Goal: Find specific fact: Find specific fact

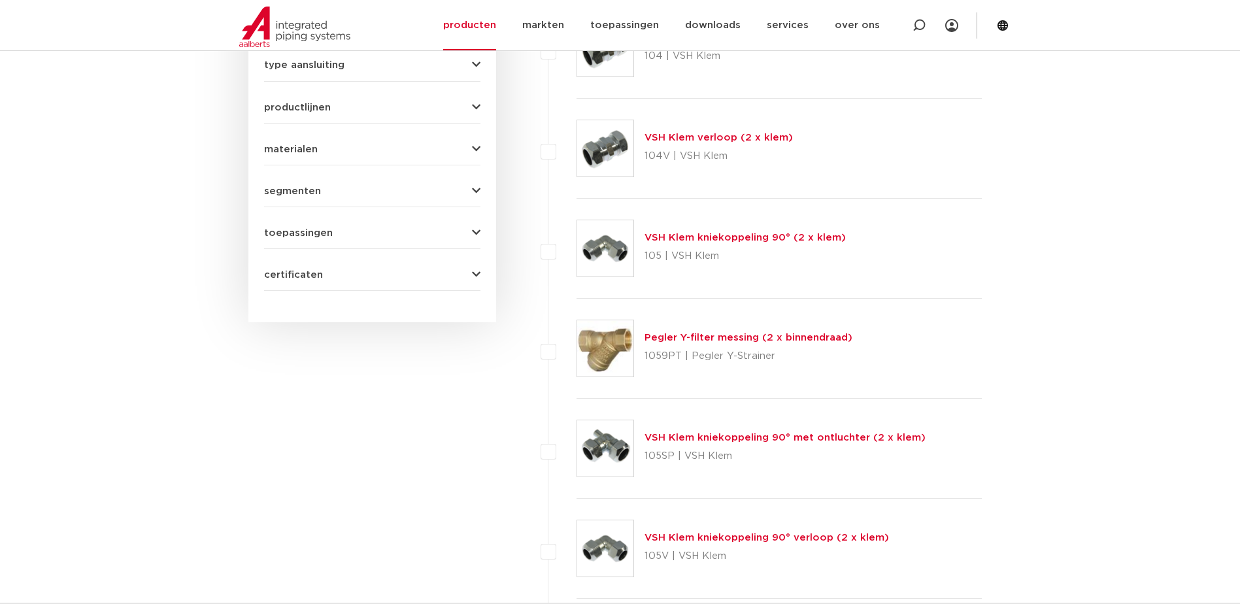
scroll to position [523, 0]
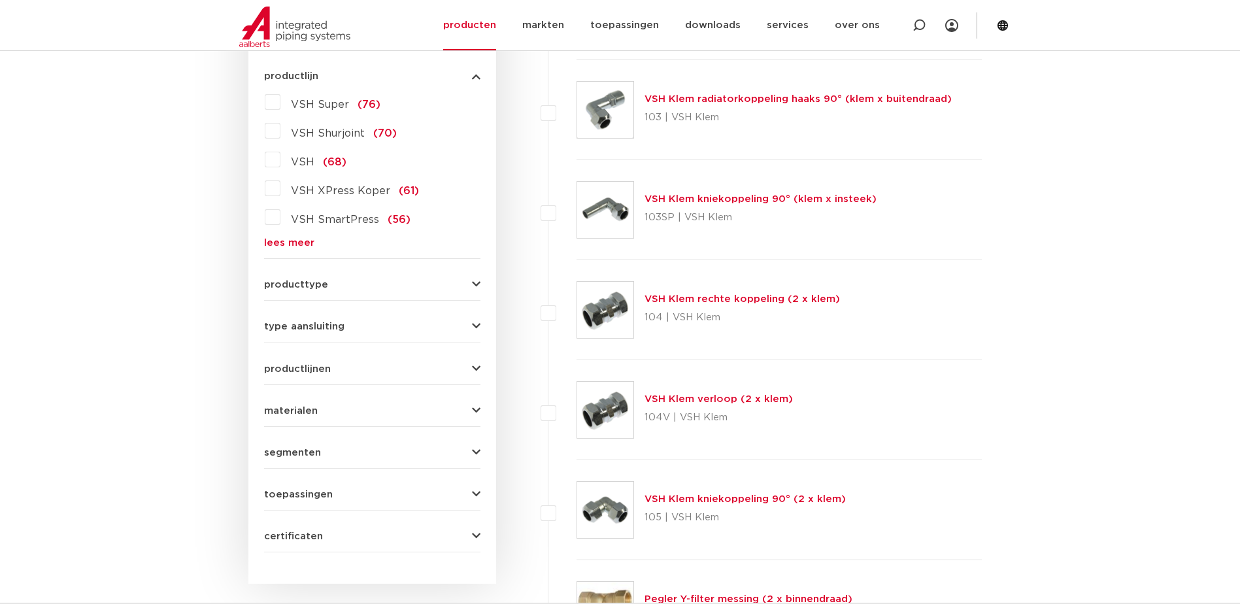
click at [281, 190] on label "VSH XPress Koper (61)" at bounding box center [349, 188] width 139 height 21
click at [0, 0] on input "VSH XPress Koper (61)" at bounding box center [0, 0] width 0 height 0
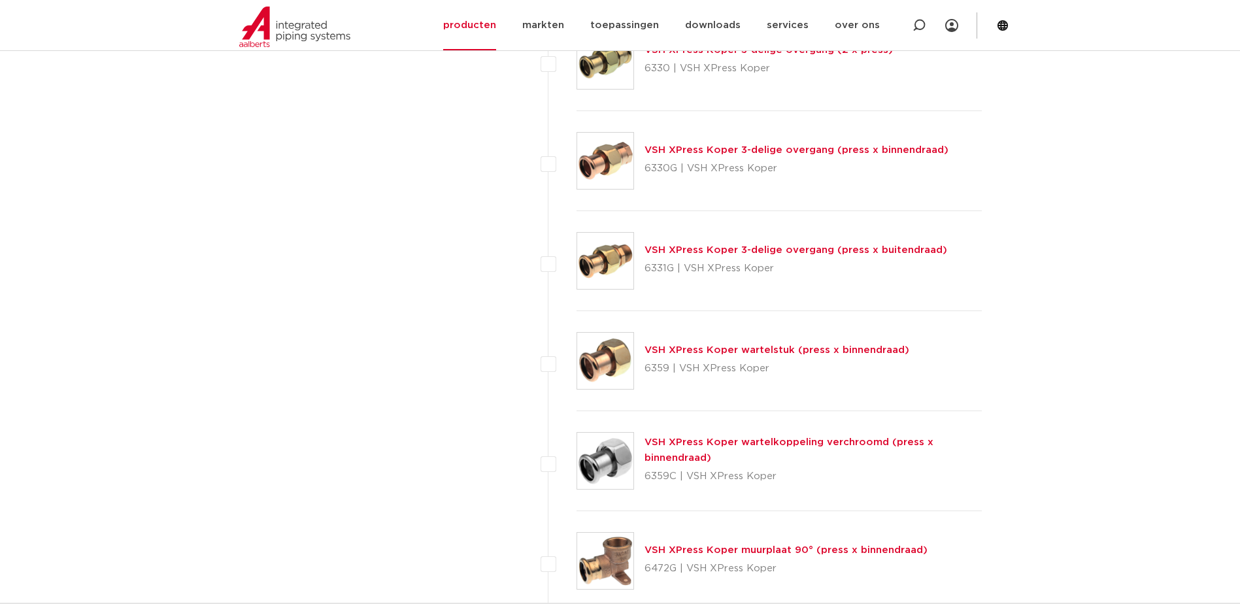
scroll to position [1699, 0]
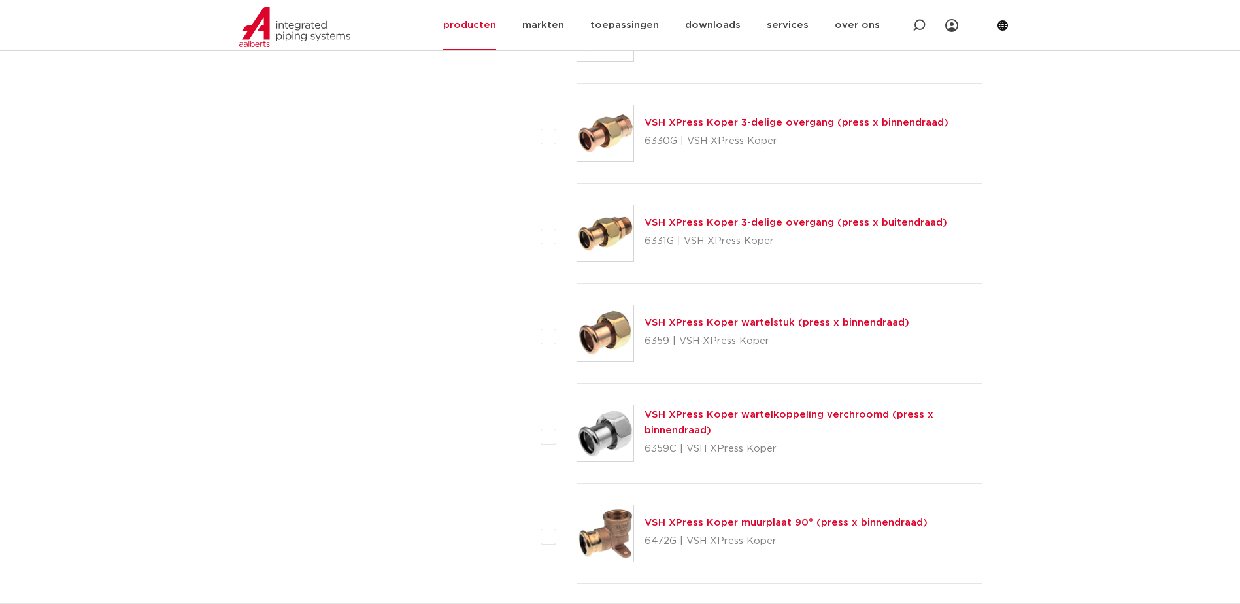
click at [696, 323] on link "VSH XPress Koper wartelstuk (press x binnendraad)" at bounding box center [776, 323] width 265 height 10
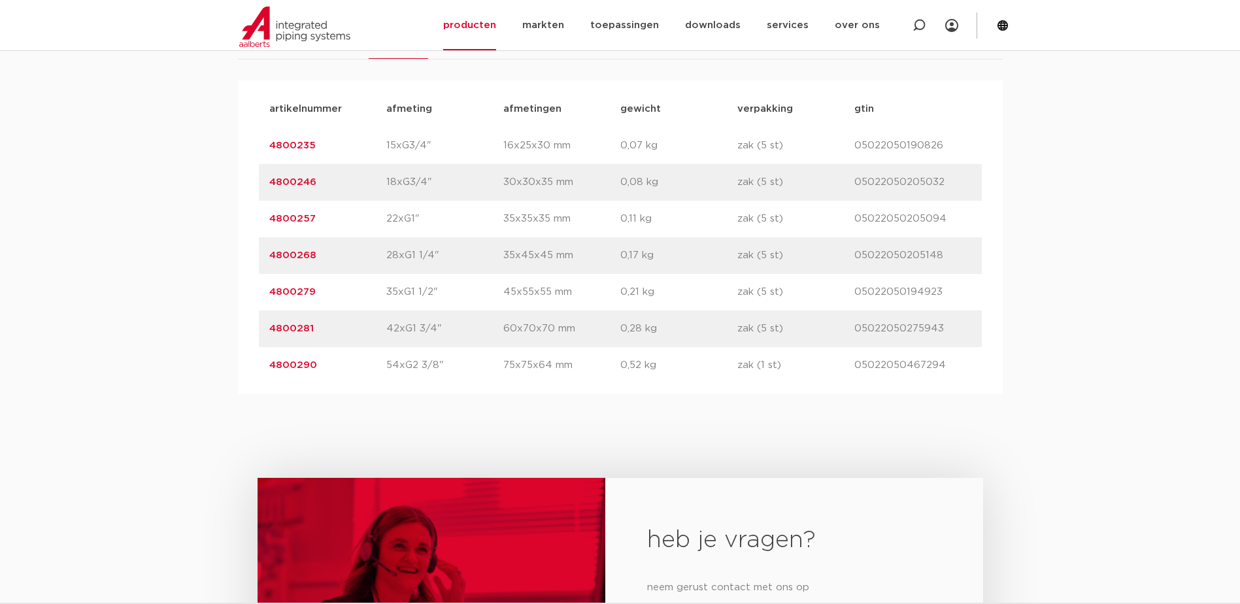
scroll to position [915, 0]
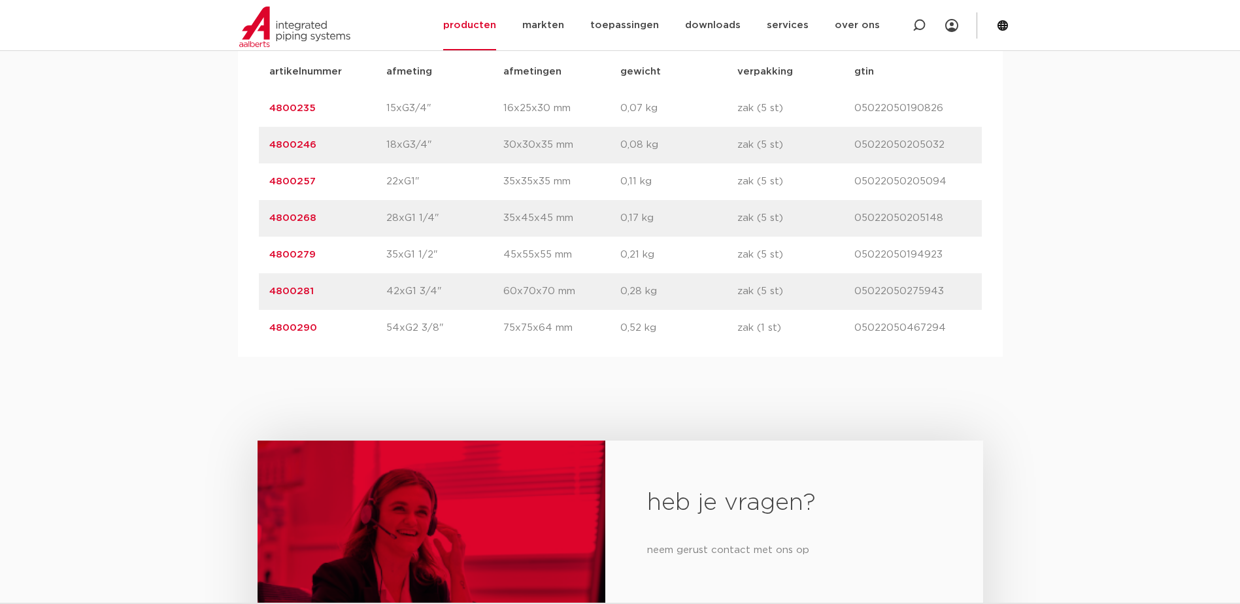
drag, startPoint x: 318, startPoint y: 291, endPoint x: 268, endPoint y: 292, distance: 50.3
click at [268, 292] on div "artikelnummer 4800281 afmeting 42xG1 3/4" [GEOGRAPHIC_DATA] 60x70x70 mm gewicht…" at bounding box center [620, 291] width 723 height 37
drag, startPoint x: 268, startPoint y: 292, endPoint x: 278, endPoint y: 288, distance: 11.2
copy link "4800281"
